Goal: Information Seeking & Learning: Learn about a topic

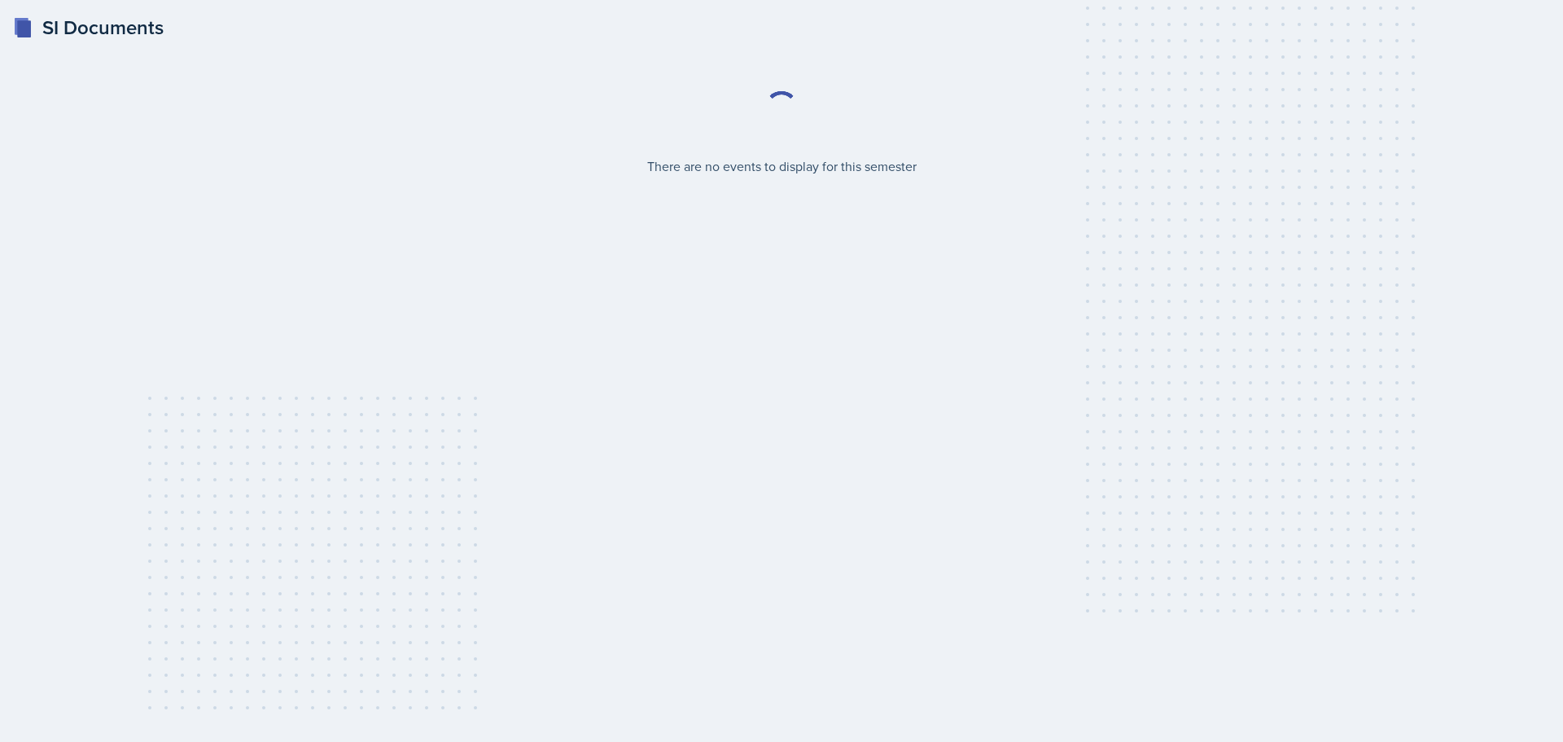
select select "2bed604d-1099-4043-b1bc-2365e8740244"
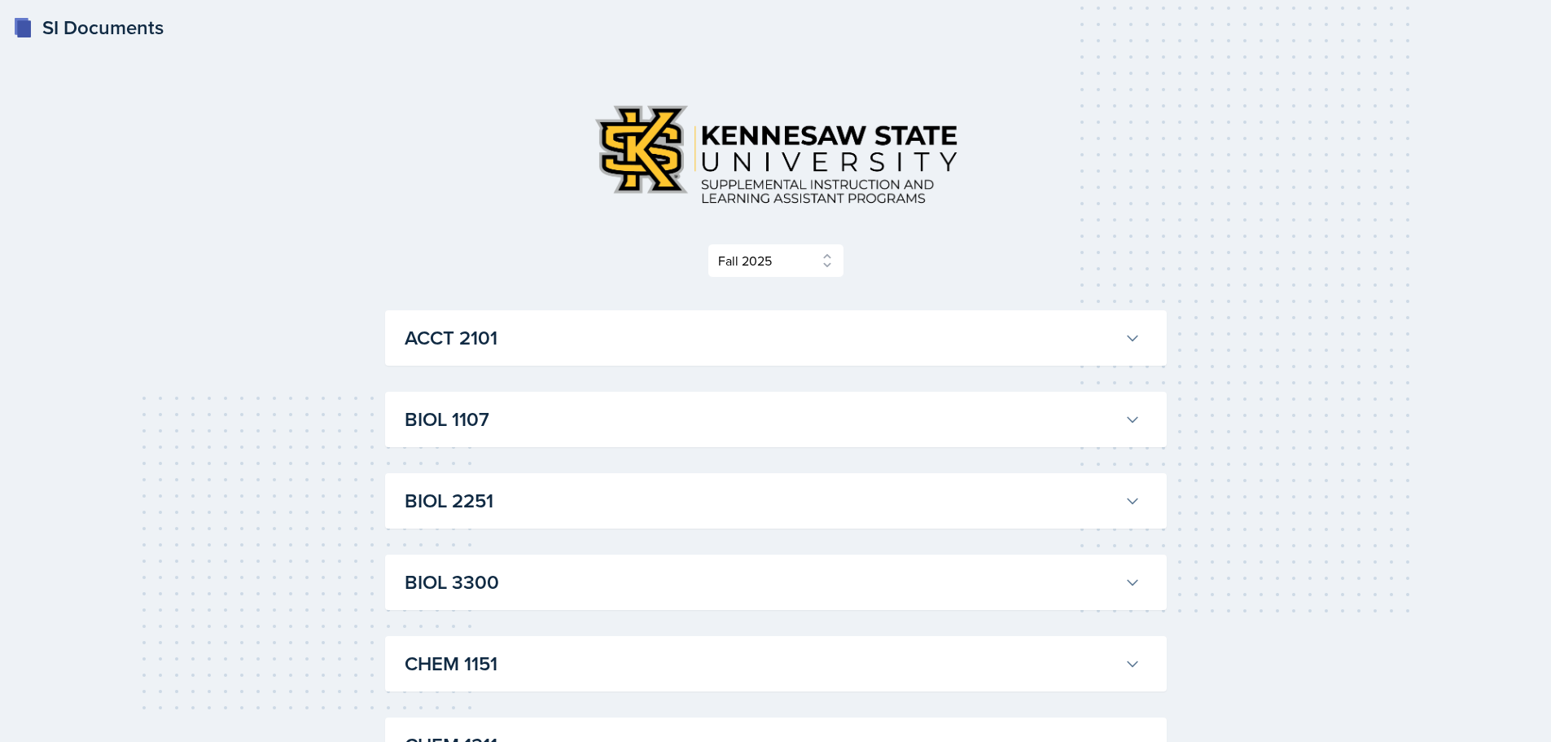
scroll to position [81, 0]
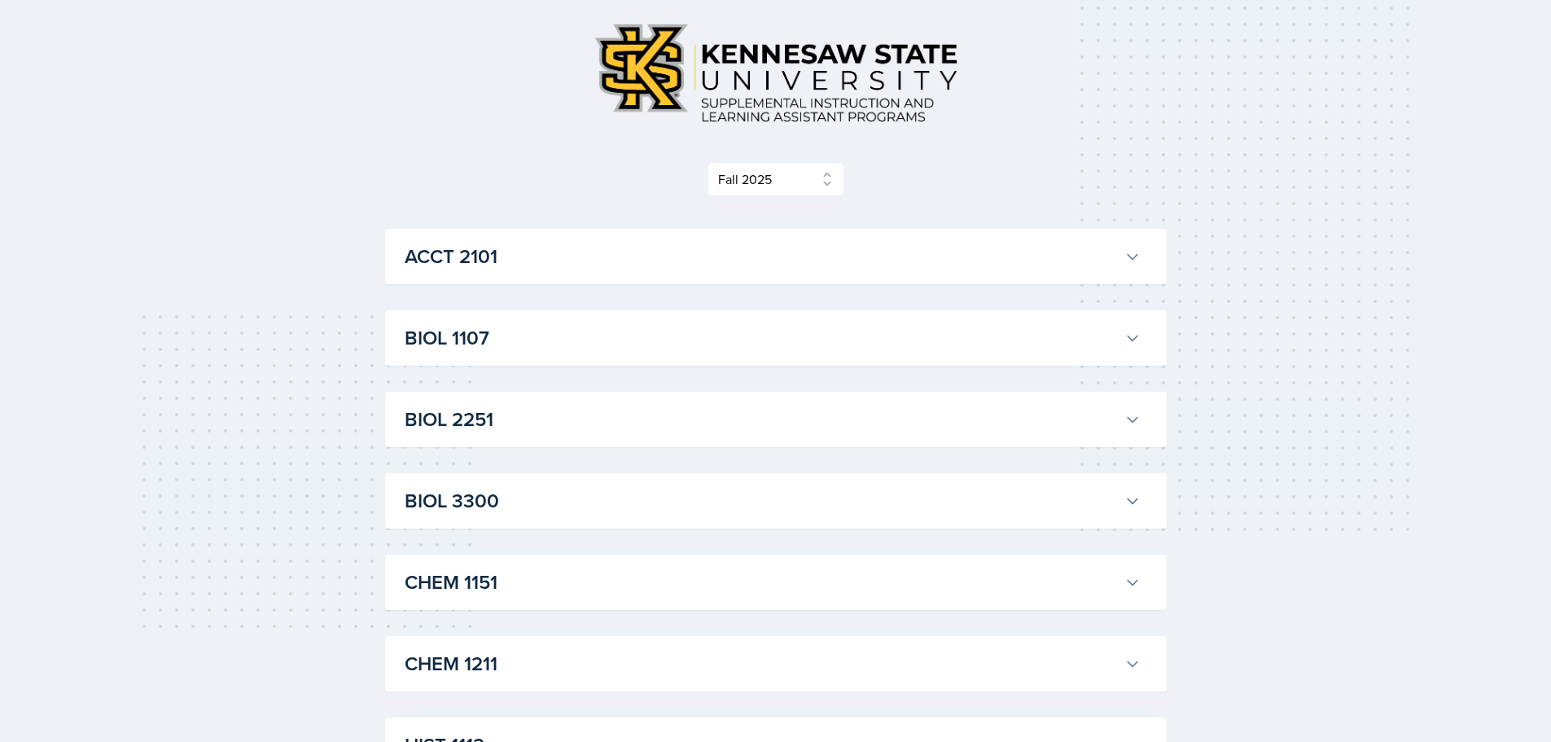
click at [591, 348] on h3 "BIOL 1107" at bounding box center [761, 337] width 713 height 29
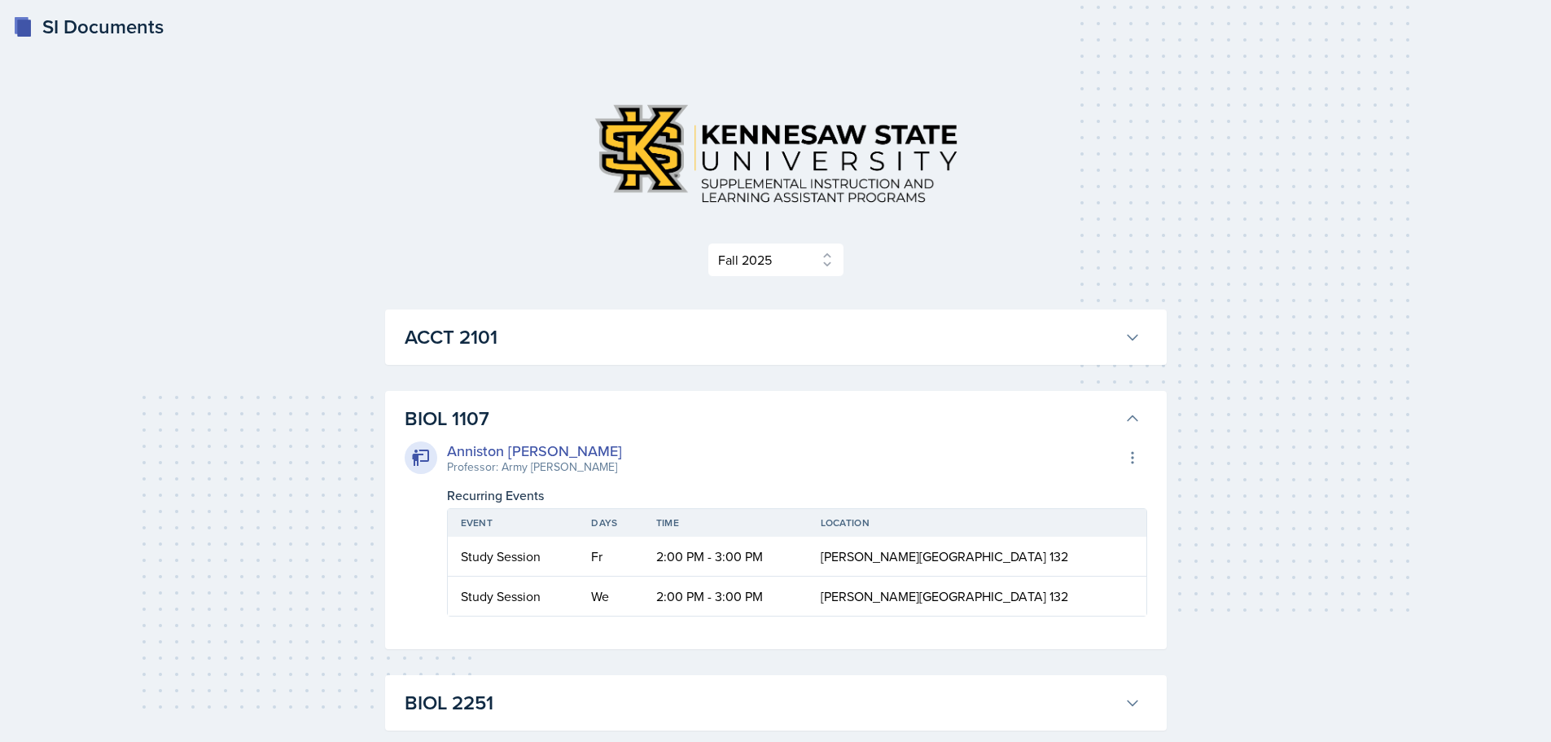
scroll to position [0, 0]
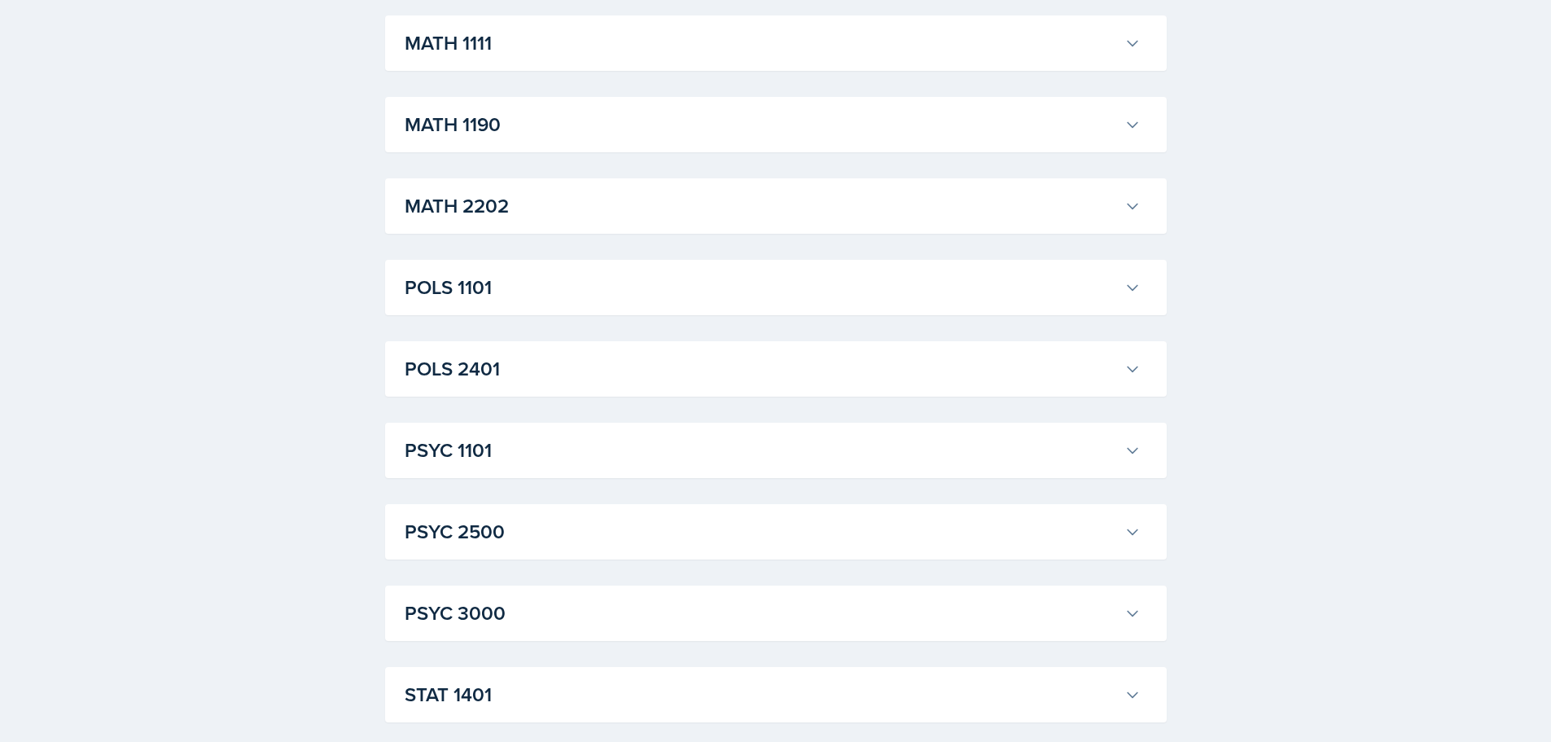
scroll to position [1233, 0]
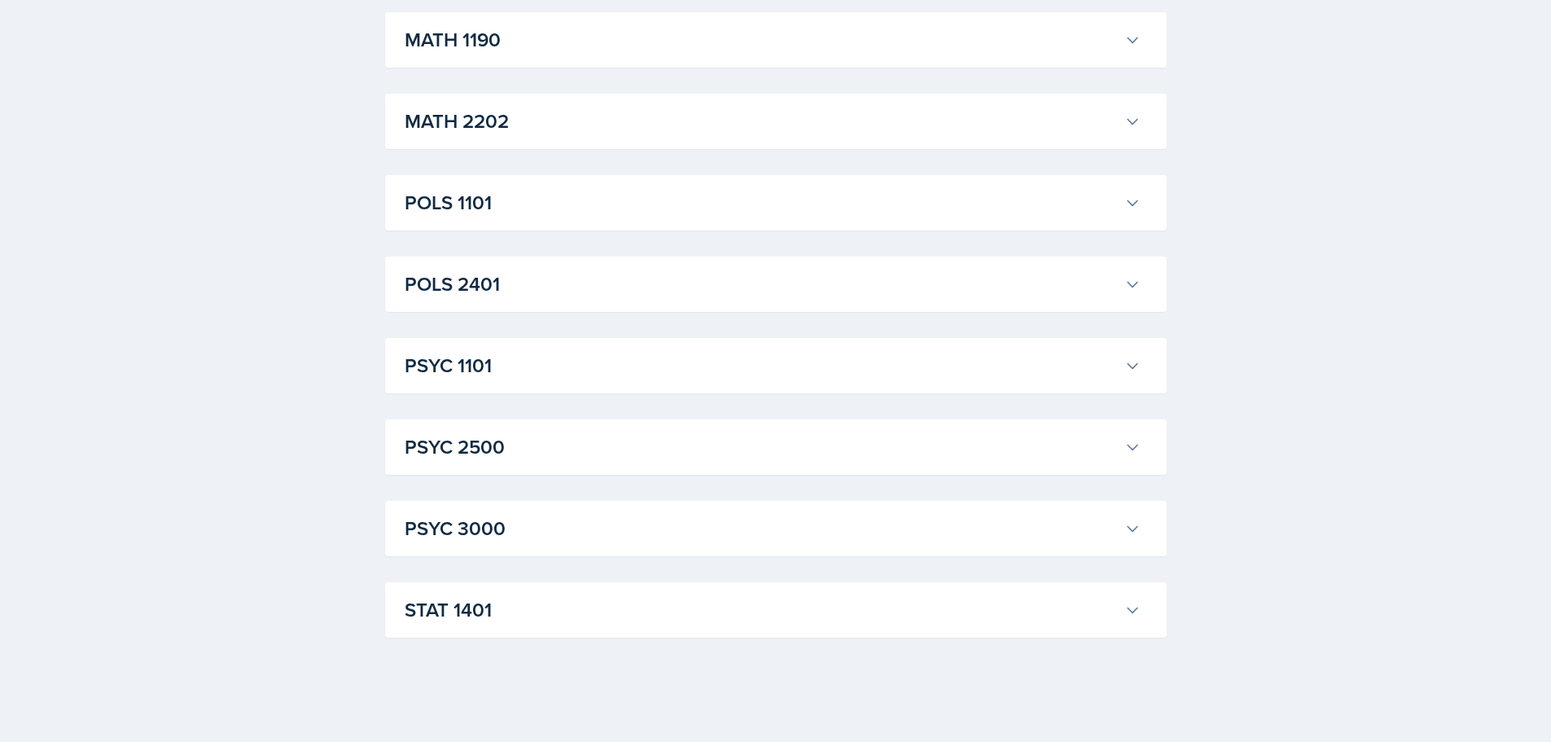
click at [847, 604] on h3 "STAT 1401" at bounding box center [761, 609] width 713 height 29
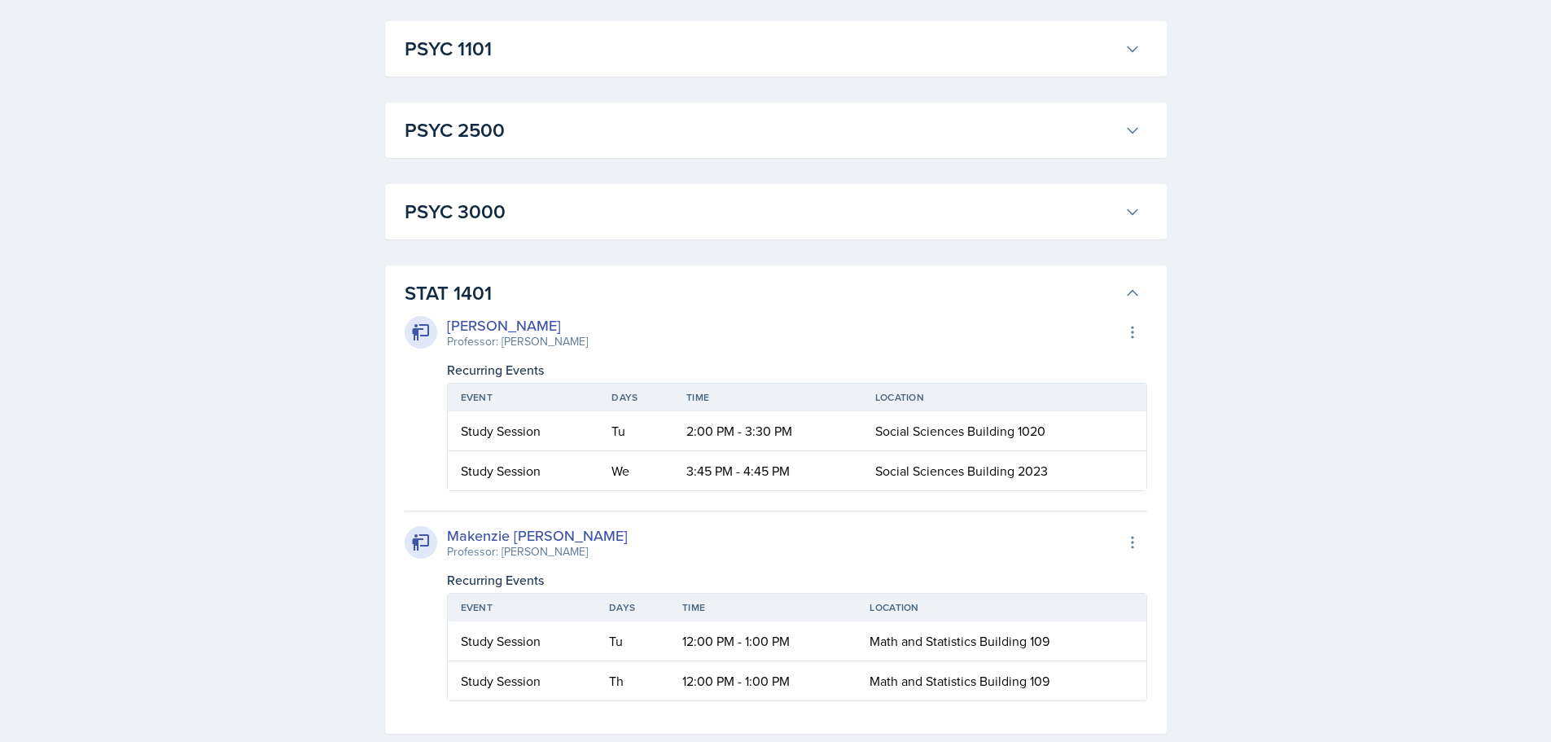
scroll to position [1402, 0]
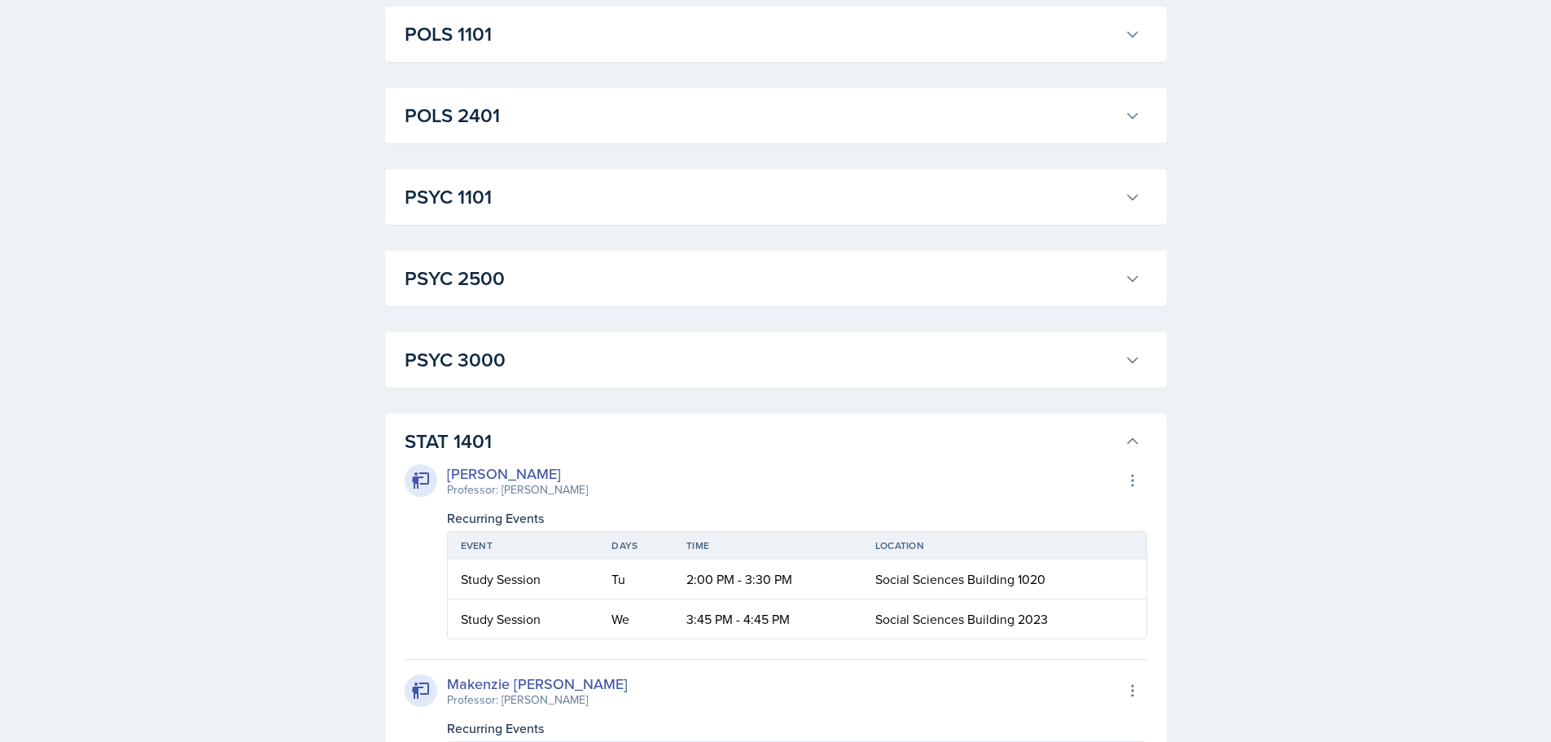
click at [528, 351] on h3 "PSYC 3000" at bounding box center [761, 359] width 713 height 29
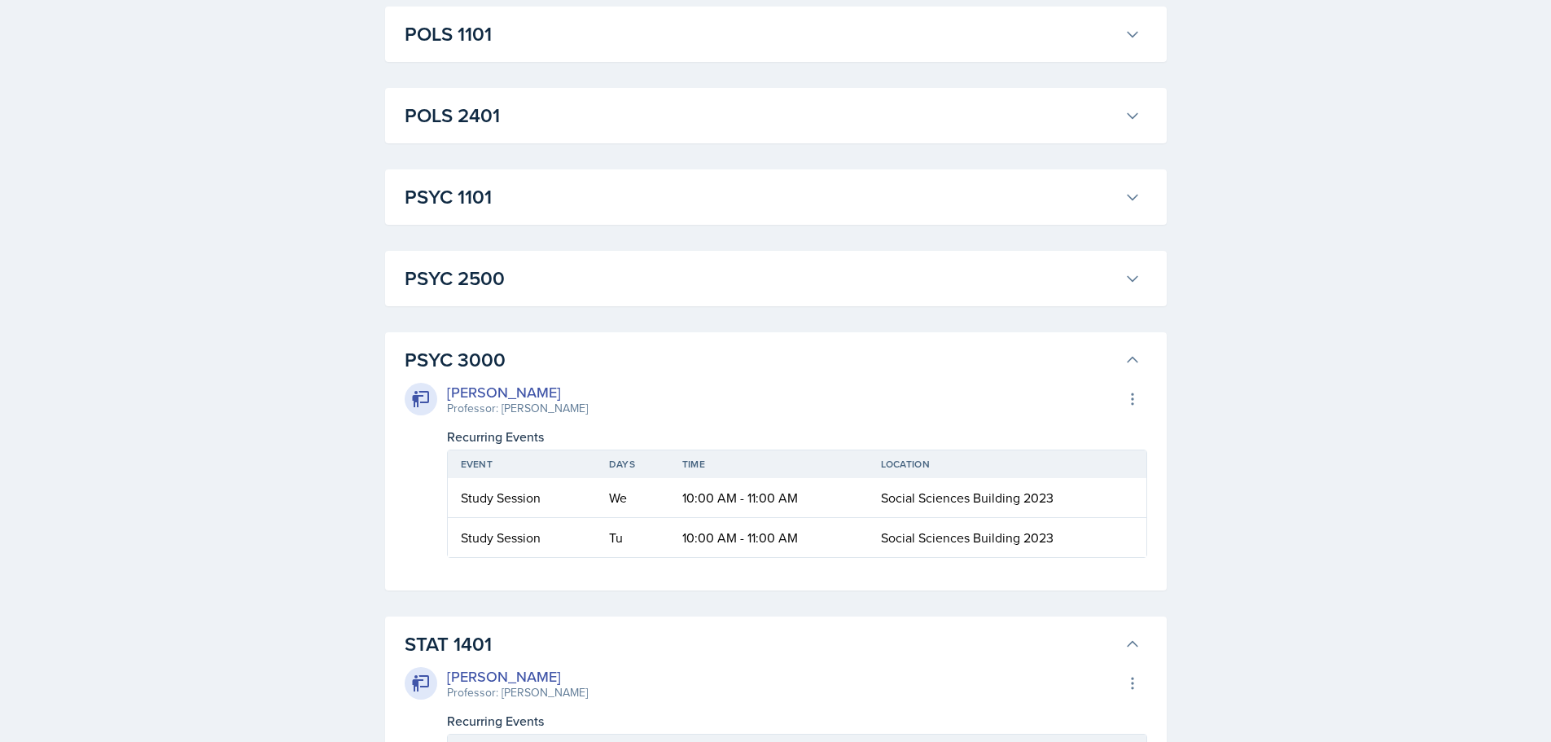
click at [528, 352] on h3 "PSYC 3000" at bounding box center [761, 359] width 713 height 29
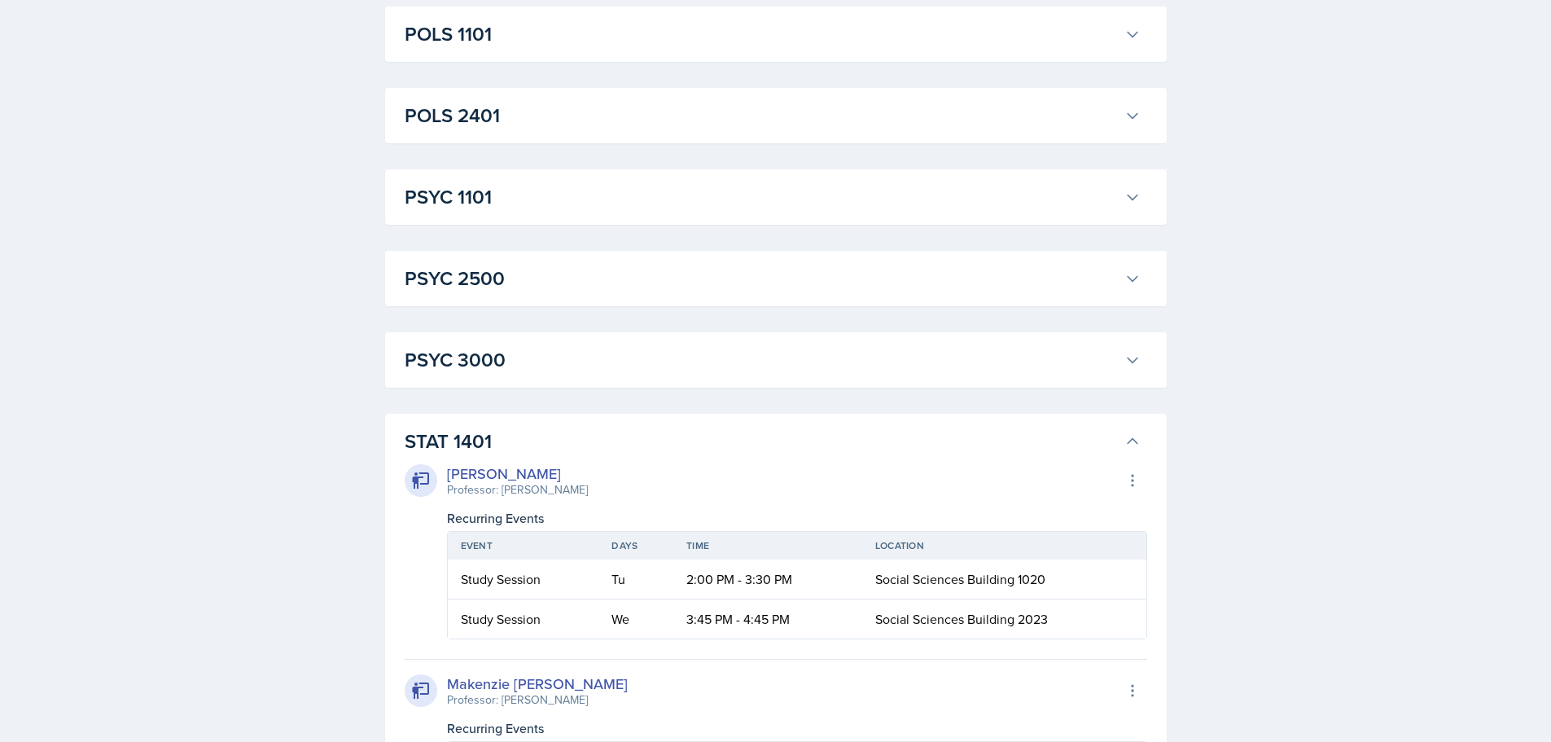
click at [505, 279] on h3 "PSYC 2500" at bounding box center [761, 278] width 713 height 29
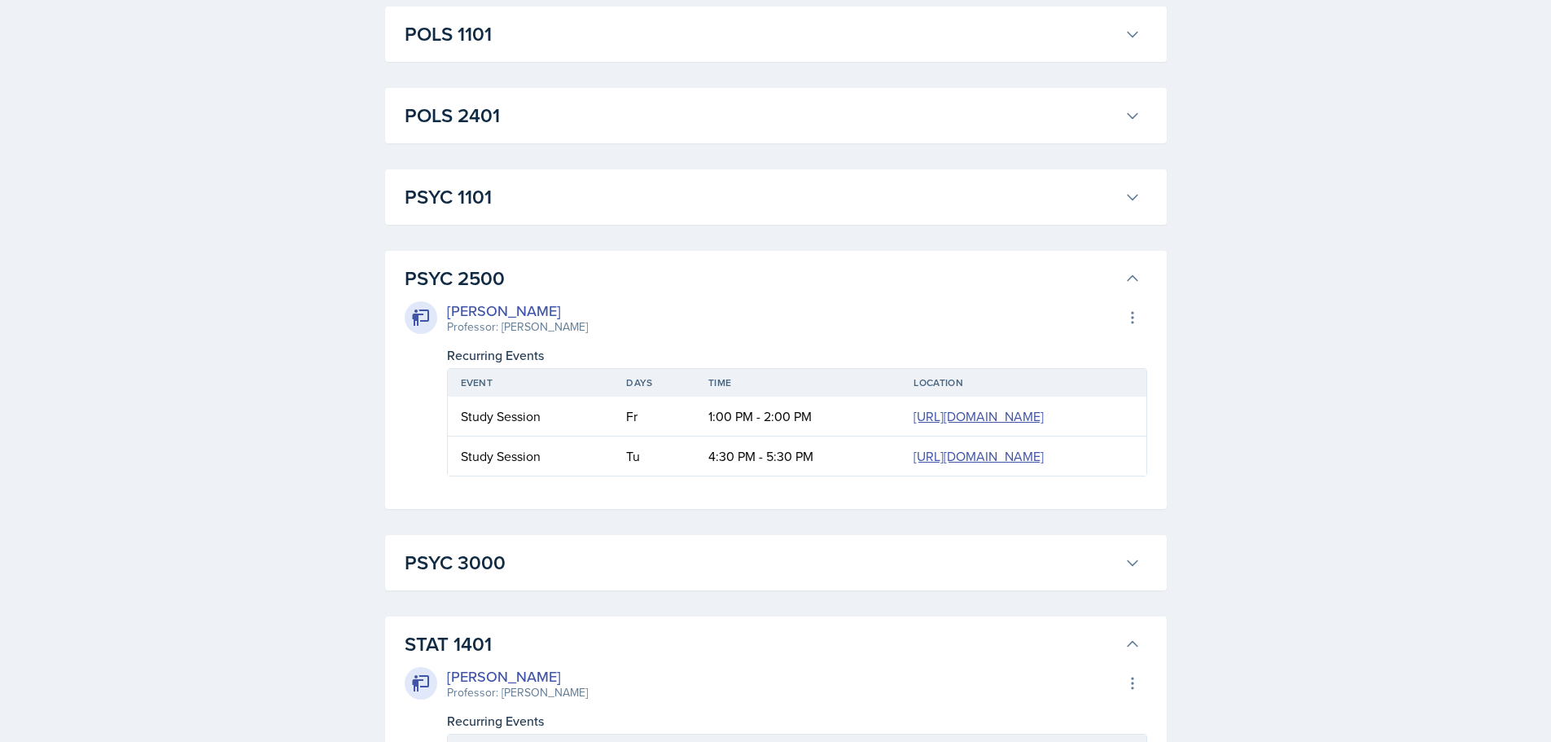
click at [505, 281] on h3 "PSYC 2500" at bounding box center [761, 278] width 713 height 29
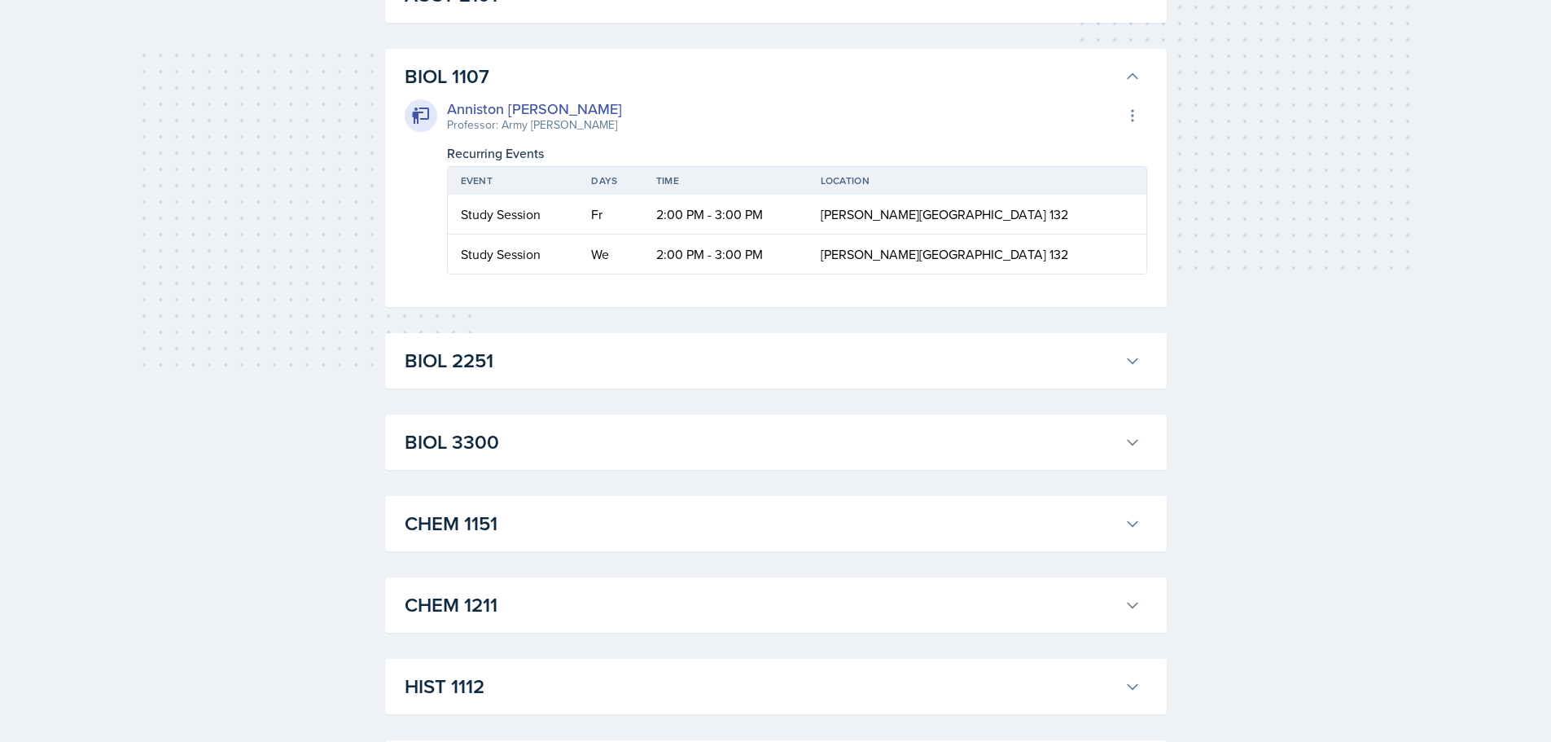
scroll to position [18, 0]
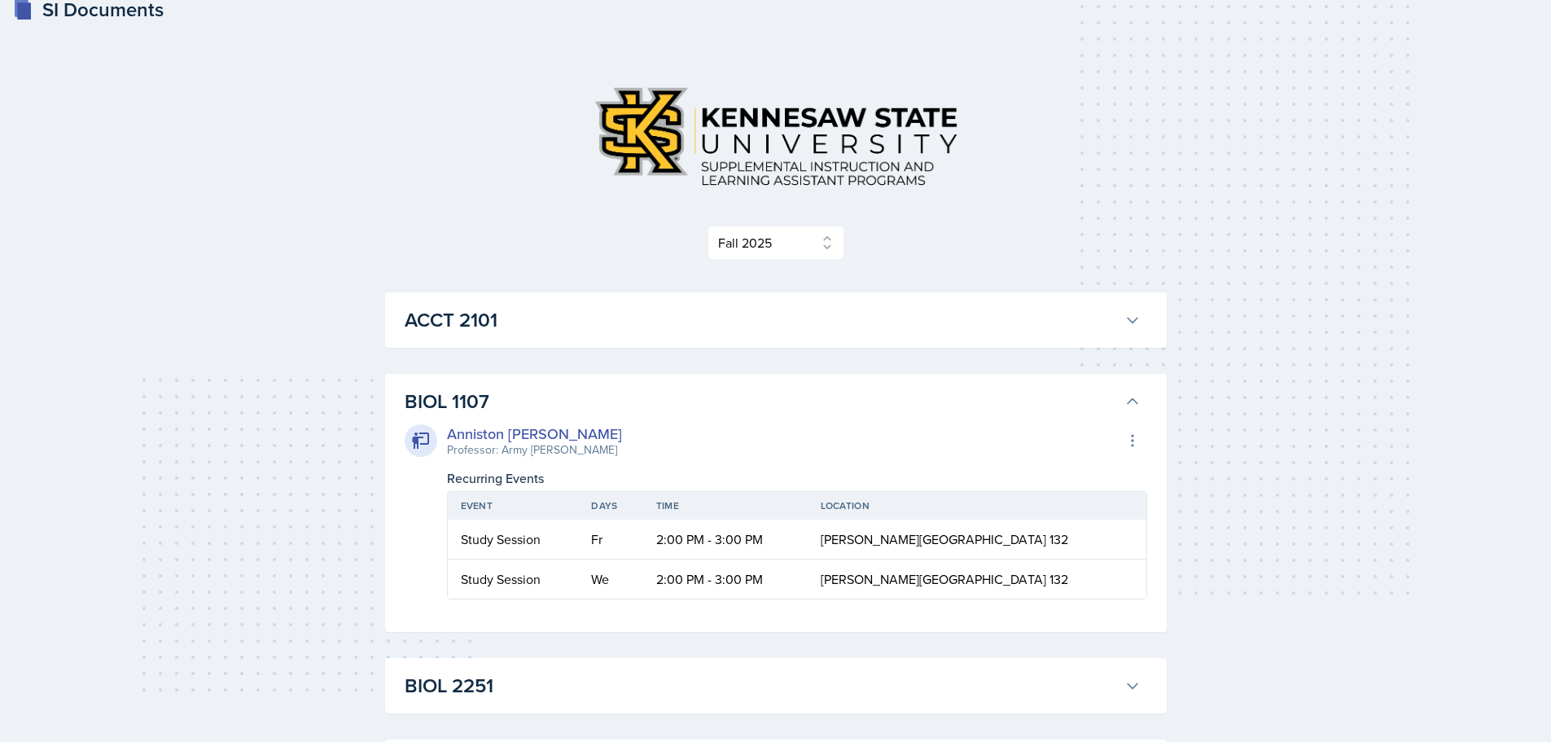
click at [524, 412] on h3 "BIOL 1107" at bounding box center [761, 401] width 713 height 29
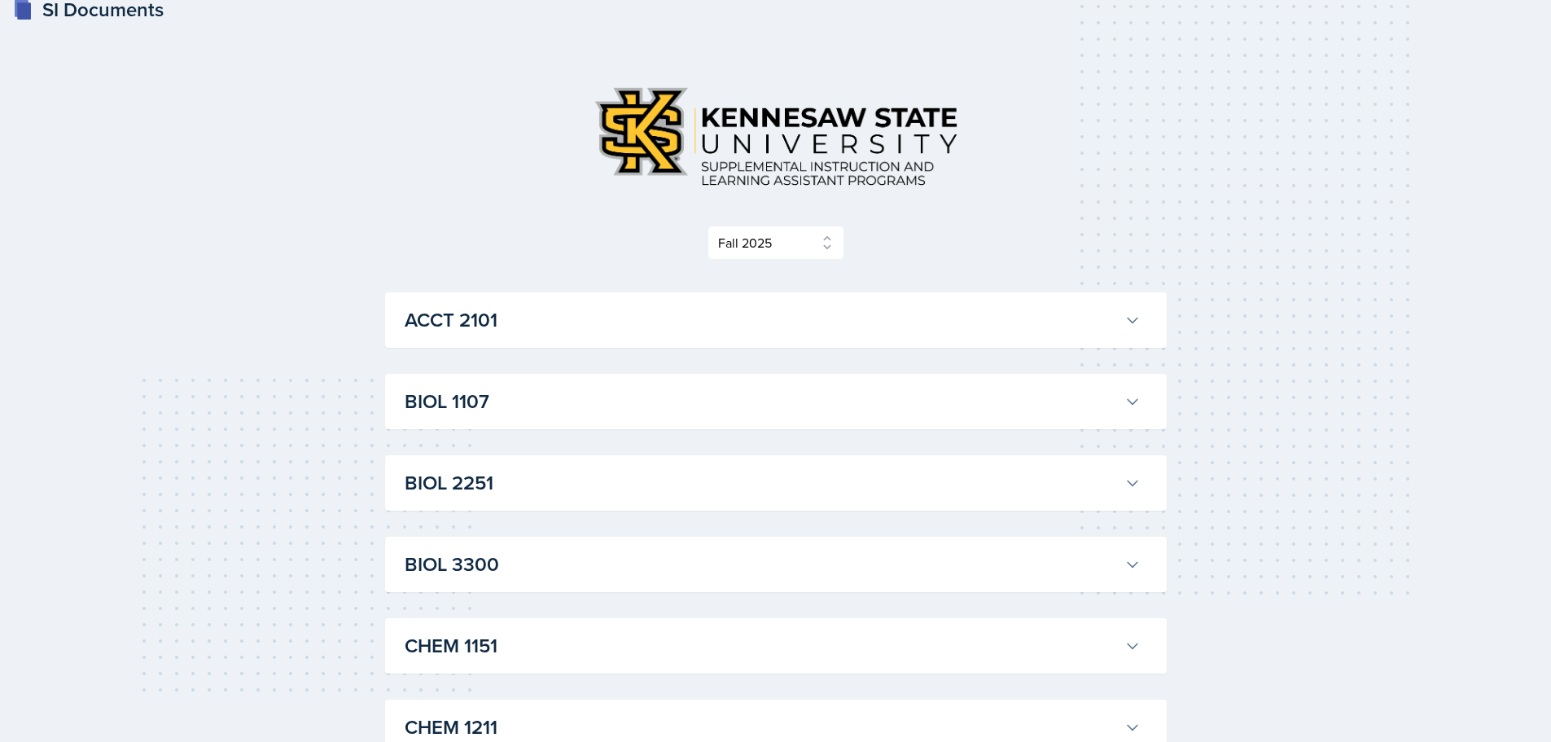
click at [449, 482] on h3 "BIOL 2251" at bounding box center [761, 482] width 713 height 29
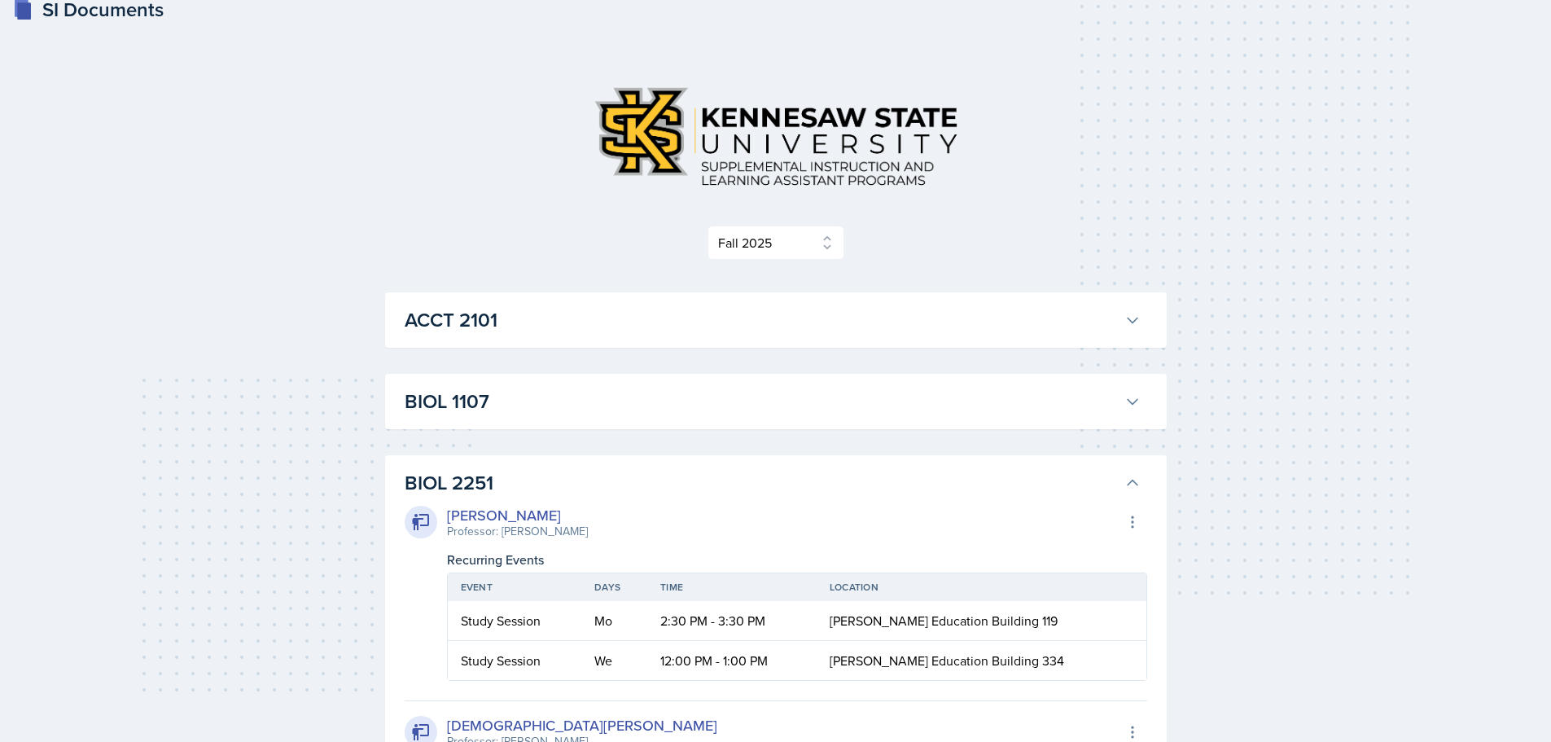
click at [449, 483] on h3 "BIOL 2251" at bounding box center [761, 482] width 713 height 29
